Goal: Communication & Community: Answer question/provide support

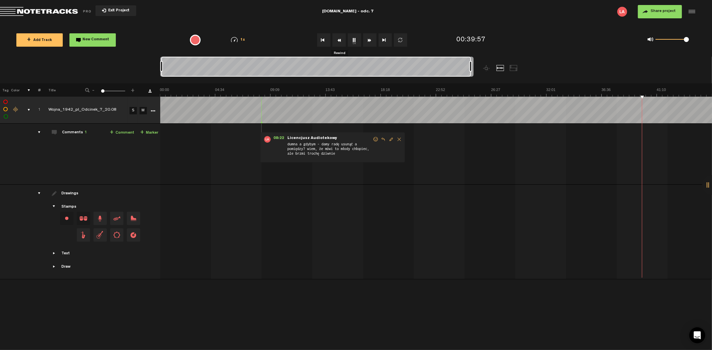
click at [341, 39] on button "Rewind" at bounding box center [338, 39] width 13 height 13
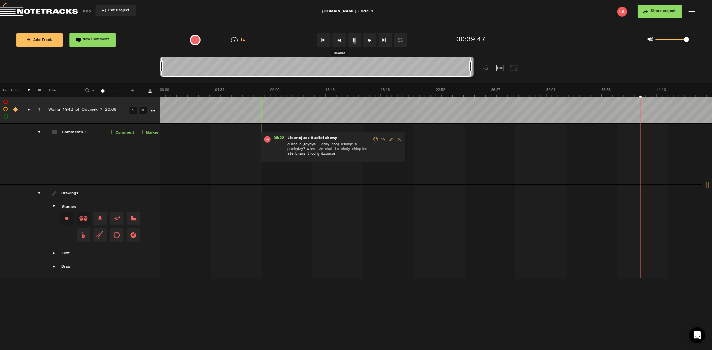
click at [341, 39] on button "Rewind" at bounding box center [338, 39] width 13 height 13
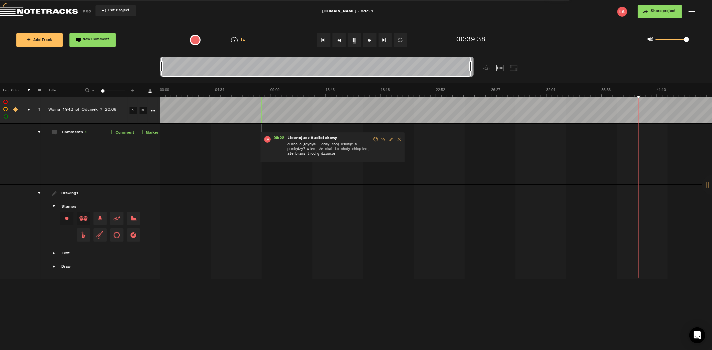
click at [341, 39] on button "Rewind" at bounding box center [338, 39] width 13 height 13
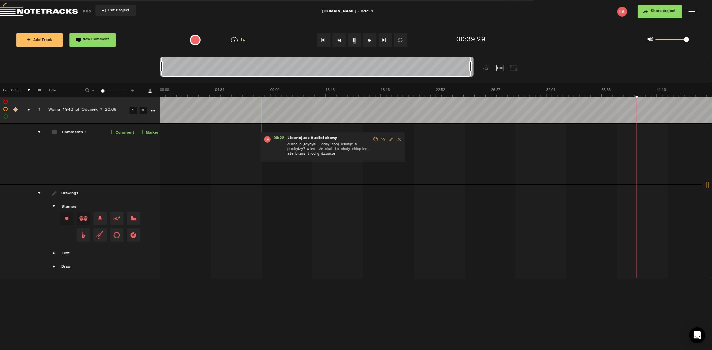
click at [341, 39] on button "Rewind" at bounding box center [338, 39] width 13 height 13
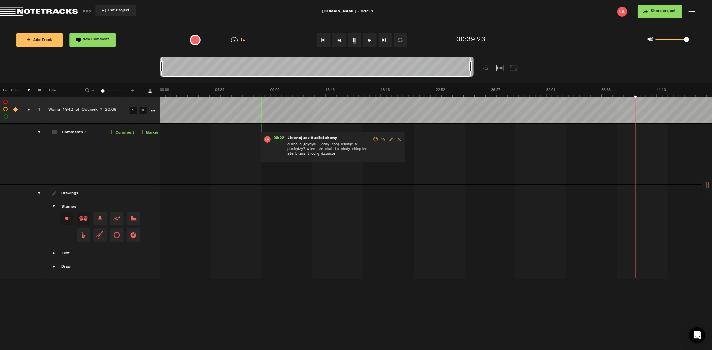
click at [341, 39] on button "Rewind" at bounding box center [338, 39] width 13 height 13
click at [353, 39] on button "1x" at bounding box center [354, 39] width 13 height 13
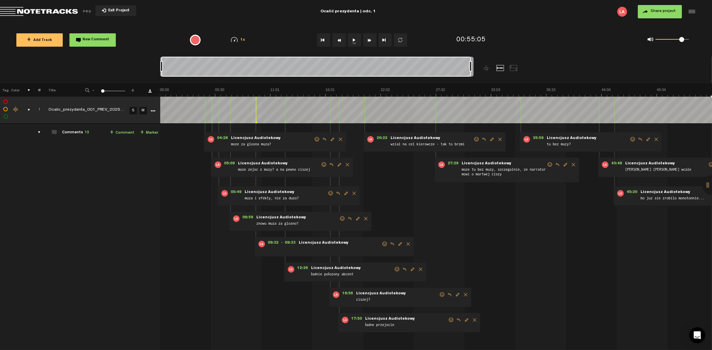
click at [709, 183] on div at bounding box center [712, 185] width 20 height 20
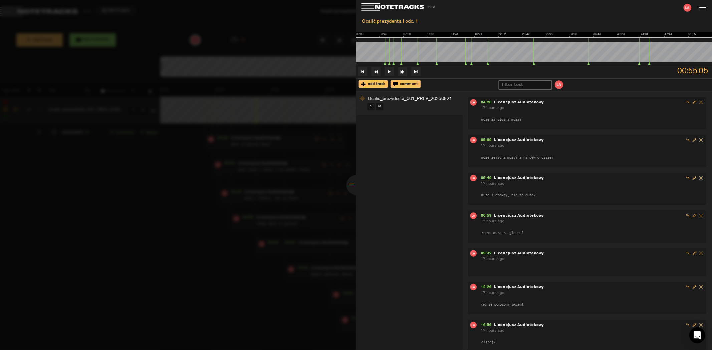
click at [351, 185] on div at bounding box center [356, 185] width 20 height 20
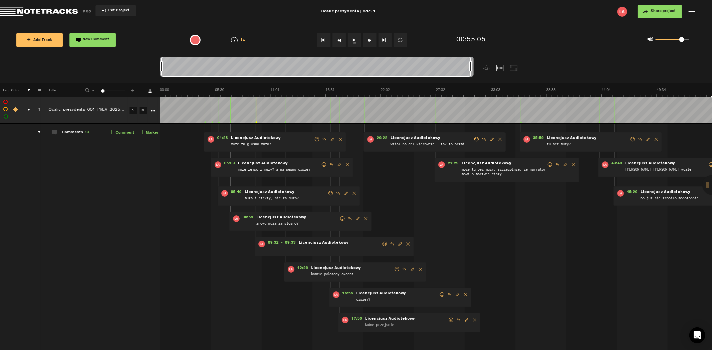
click at [711, 186] on div at bounding box center [712, 185] width 20 height 20
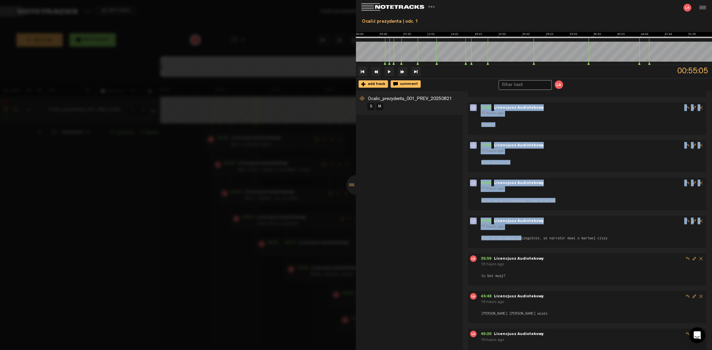
scroll to position [239, 0]
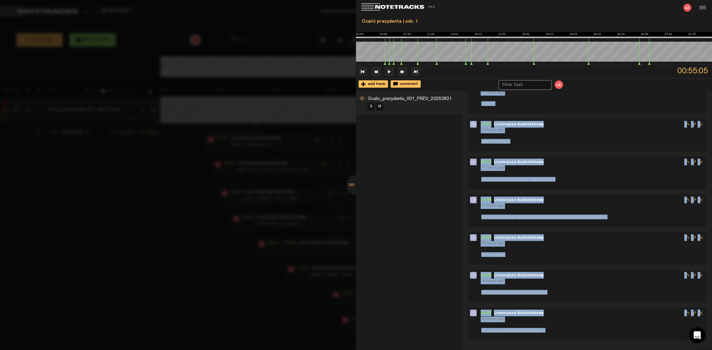
drag, startPoint x: 479, startPoint y: 101, endPoint x: 541, endPoint y: 333, distance: 239.8
click at [549, 335] on div "04:28 - Licencjusz Audiotekowy 17 hours ago moze za glosna muza? 05:09 - Licenc…" at bounding box center [590, 100] width 244 height 482
copy div "04:28 - Licencjusz Audiotekowy 17 hours ago moze za glosna muza? 05:09 - Licenc…"
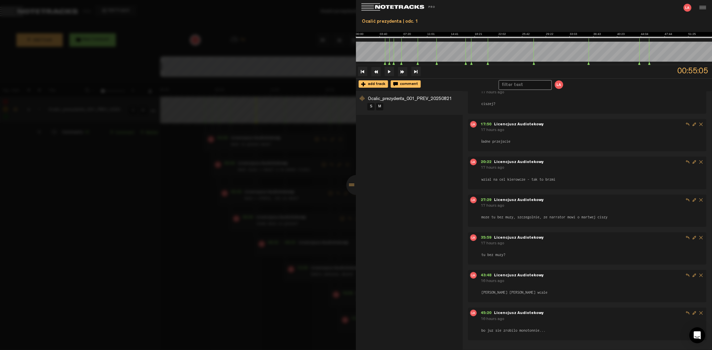
click at [350, 181] on div at bounding box center [356, 185] width 20 height 20
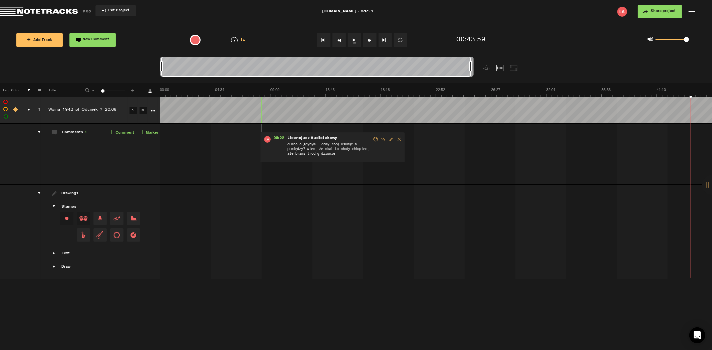
drag, startPoint x: 288, startPoint y: 137, endPoint x: 352, endPoint y: 148, distance: 65.7
click at [352, 148] on div "08:22 - NaN:NaN • Licencjusz Audiotekowy: "dumna a gdybym - damy radę usunąć a …" at bounding box center [332, 147] width 144 height 30
drag, startPoint x: 338, startPoint y: 155, endPoint x: 291, endPoint y: 143, distance: 48.3
click at [291, 146] on span "dumna a gdybym - damy radę usunąć a pomiędzy? wiem, że mówi to młody chłopiec, …" at bounding box center [330, 150] width 86 height 18
click at [709, 183] on div at bounding box center [712, 185] width 20 height 20
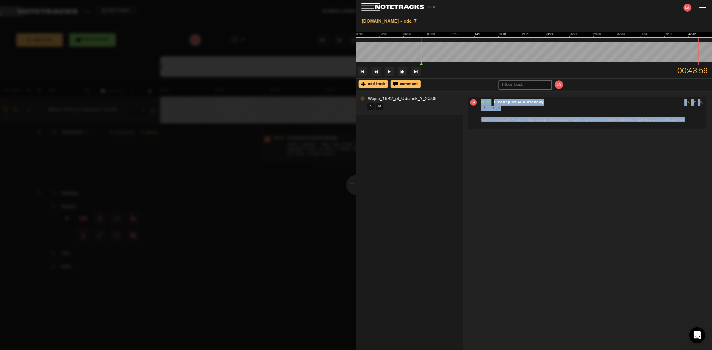
drag, startPoint x: 480, startPoint y: 100, endPoint x: 692, endPoint y: 122, distance: 214.0
click at [692, 122] on nt-track-comment-vertical "08:22 - NaN:NaN Licencjusz Audiotekowy 1 hour ago dumna a gdybym - damy radę us…" at bounding box center [587, 110] width 235 height 23
copy div "08:22 - NaN:NaN Licencjusz Audiotekowy 1 hour ago dumna a gdybym - damy radę us…"
